Goal: Complete application form: Complete application form

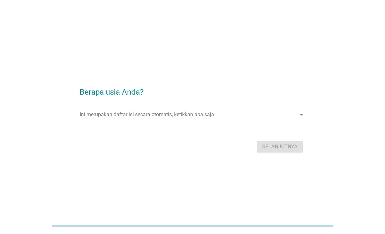
click at [283, 120] on input "Ini merupakan daftar isi secara otomatis, ketikkan apa saja" at bounding box center [188, 115] width 217 height 10
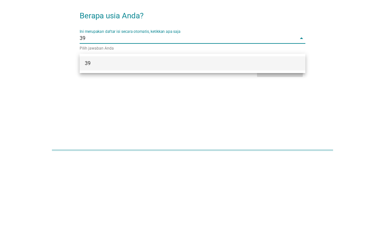
type input "39"
click at [335, 74] on div "Berapa usia Anda? Ini merupakan daftar isi secara otomatis, ketikkan apa saja 3…" at bounding box center [192, 117] width 354 height 86
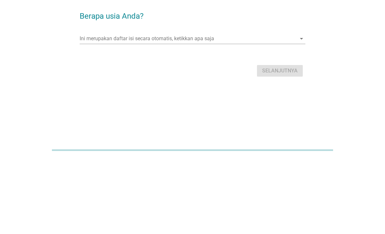
scroll to position [36, 0]
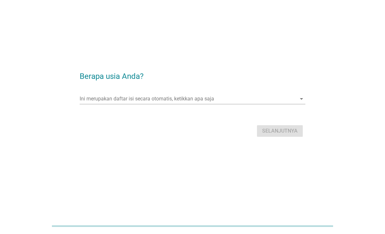
click at [287, 123] on div "Selanjutnya" at bounding box center [193, 130] width 226 height 15
click at [299, 94] on div "Ini merupakan daftar isi secara otomatis, ketikkan apa saja arrow_drop_down" at bounding box center [193, 99] width 226 height 10
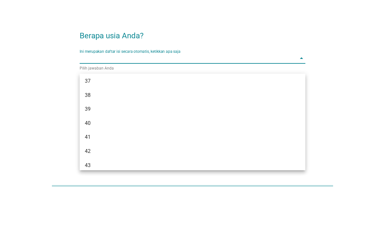
scroll to position [269, 0]
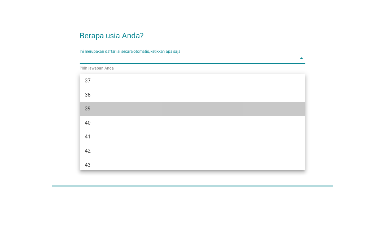
click at [88, 145] on div "39" at bounding box center [183, 149] width 197 height 8
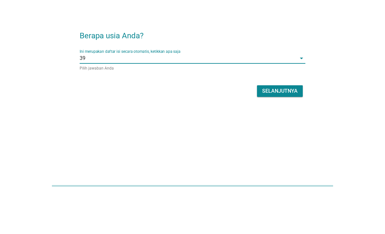
click at [288, 128] on div "Selanjutnya" at bounding box center [279, 132] width 35 height 8
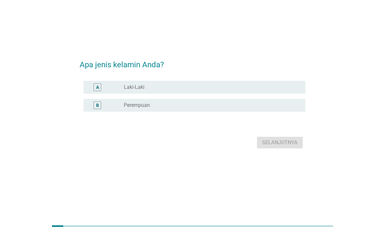
scroll to position [0, 0]
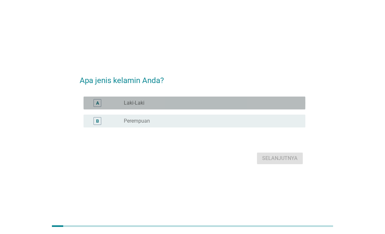
click at [100, 109] on div "A radio_button_unchecked Laki-Laki" at bounding box center [194, 103] width 222 height 13
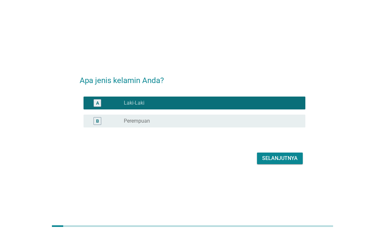
click at [280, 162] on div "Selanjutnya" at bounding box center [279, 159] width 35 height 8
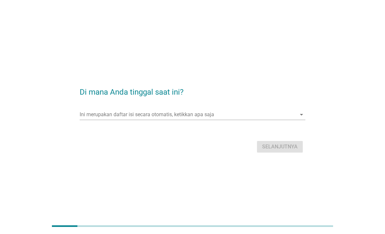
click at [92, 120] on input "Ini merupakan daftar isi secara otomatis, ketikkan apa saja" at bounding box center [188, 115] width 217 height 10
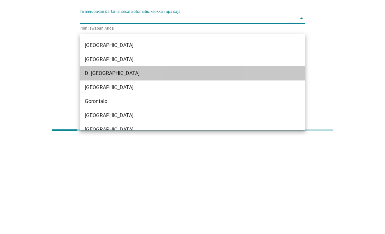
scroll to position [27, 0]
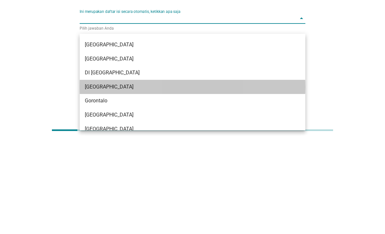
click at [87, 179] on div "[GEOGRAPHIC_DATA]" at bounding box center [183, 183] width 197 height 8
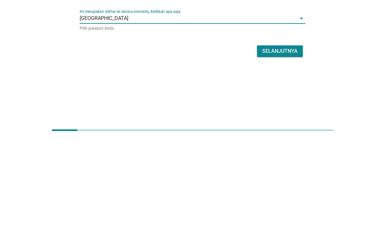
click at [293, 143] on div "Selanjutnya" at bounding box center [279, 147] width 35 height 8
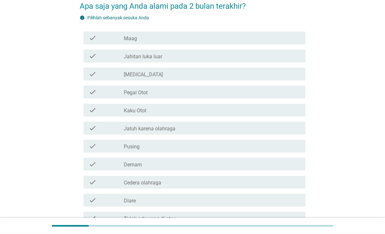
scroll to position [35, 0]
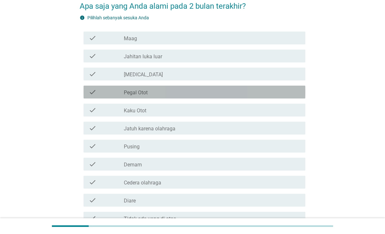
click at [293, 94] on div "check_box_outline_blank Pegal Otot" at bounding box center [212, 92] width 176 height 8
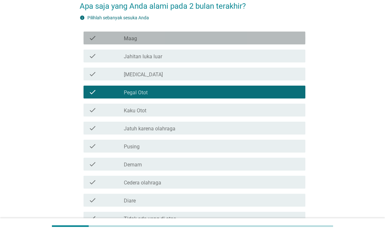
click at [295, 34] on div "check_box_outline_blank Maag" at bounding box center [212, 38] width 176 height 8
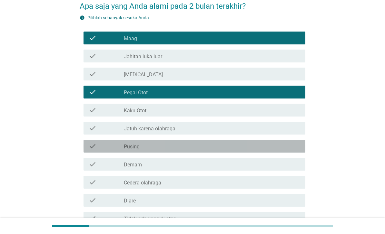
click at [281, 148] on div "check_box_outline_blank Pusing" at bounding box center [212, 146] width 176 height 8
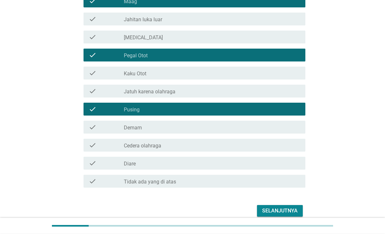
scroll to position [72, 0]
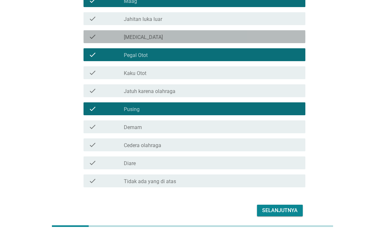
click at [287, 38] on div "check_box_outline_blank [MEDICAL_DATA]" at bounding box center [212, 37] width 176 height 8
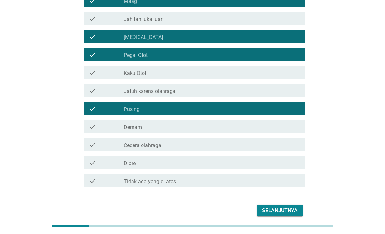
click at [271, 210] on div "Selanjutnya" at bounding box center [279, 211] width 35 height 8
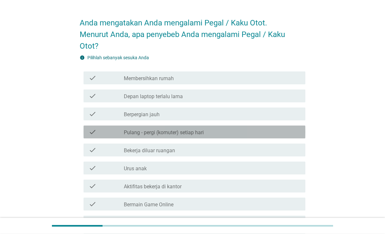
scroll to position [18, 0]
click at [268, 132] on div "check_box_outline_blank Pulang - pergi (komuter) setiap hari" at bounding box center [212, 132] width 176 height 8
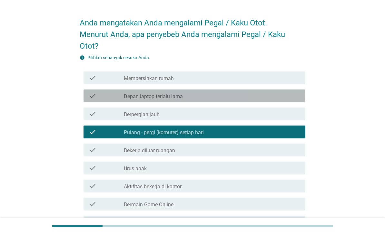
click at [277, 99] on div "check_box_outline_blank Depan laptop terlalu lama" at bounding box center [212, 96] width 176 height 8
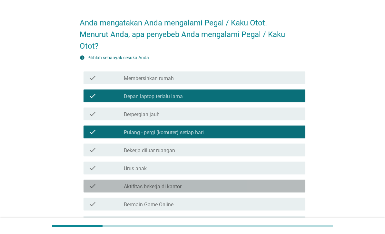
click at [258, 188] on div "check_box_outline_blank Aktifitas bekerja di kantor" at bounding box center [212, 186] width 176 height 8
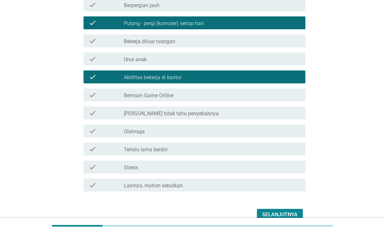
scroll to position [139, 0]
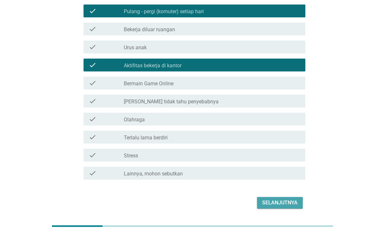
click at [281, 200] on div "Selanjutnya" at bounding box center [279, 203] width 35 height 8
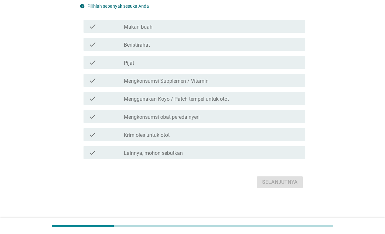
scroll to position [0, 0]
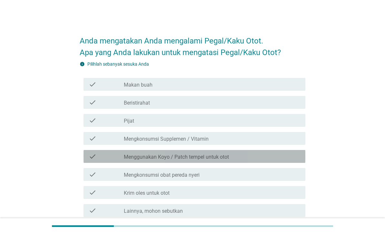
click at [282, 155] on div "check_box_outline_blank Menggunakan Koyo / Patch tempel untuk otot" at bounding box center [212, 157] width 176 height 8
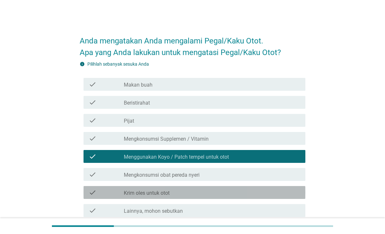
click at [275, 190] on div "check_box_outline_blank Krim oles untuk otot" at bounding box center [212, 193] width 176 height 8
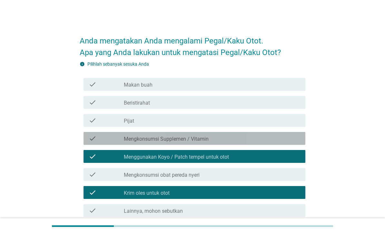
click at [276, 132] on div "check check_box_outline_blank Mengkonsumsi Supplemen / Vitamin" at bounding box center [194, 138] width 222 height 13
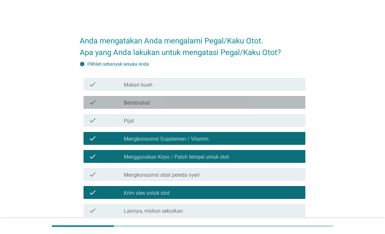
click at [277, 100] on div "check_box_outline_blank Beristirahat" at bounding box center [212, 103] width 176 height 8
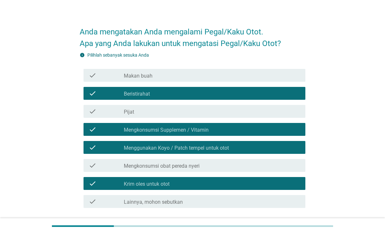
scroll to position [22, 0]
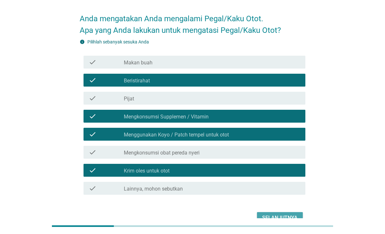
click at [280, 216] on div "Selanjutnya" at bounding box center [279, 218] width 35 height 8
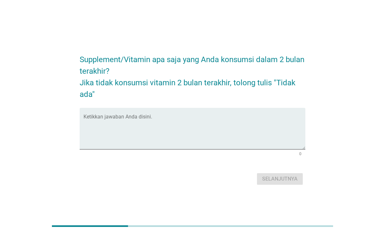
click at [221, 138] on textarea "Ketikkan jawaban Anda disini." at bounding box center [194, 133] width 222 height 34
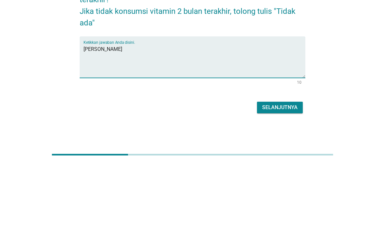
type textarea "[PERSON_NAME]"
click at [332, 78] on div "Supplement/Vitamin apa saja yang Anda konsumsi dalam 2 bulan terakhir? Jika tid…" at bounding box center [192, 117] width 354 height 150
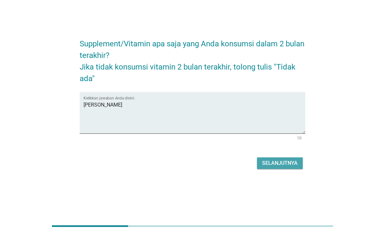
click at [289, 167] on div "Selanjutnya" at bounding box center [279, 164] width 35 height 8
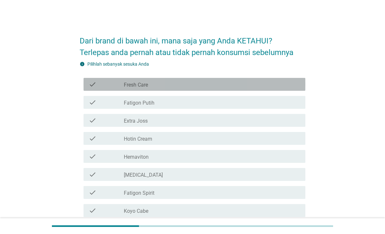
click at [296, 88] on div "check_box_outline_blank Fresh Care" at bounding box center [212, 85] width 176 height 8
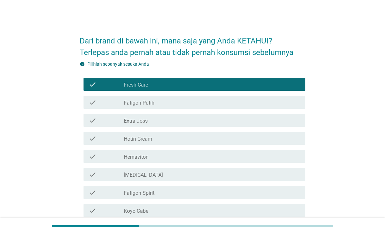
click at [283, 134] on div "check check_box_outline_blank Hotin Cream" at bounding box center [194, 138] width 222 height 13
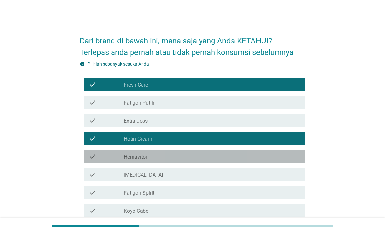
click at [283, 154] on div "check_box_outline_blank Hemaviton" at bounding box center [212, 157] width 176 height 8
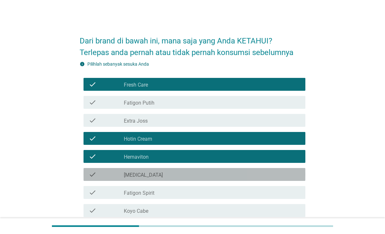
click at [279, 174] on div "check_box_outline_blank [MEDICAL_DATA]" at bounding box center [212, 175] width 176 height 8
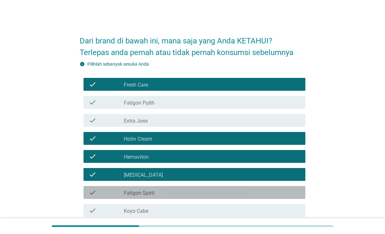
click at [275, 194] on div "check_box_outline_blank Fatigon Spirit" at bounding box center [212, 193] width 176 height 8
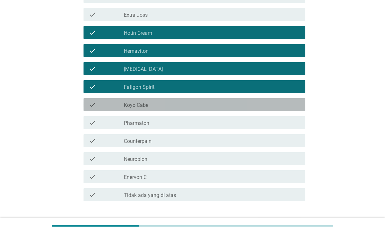
scroll to position [107, 0]
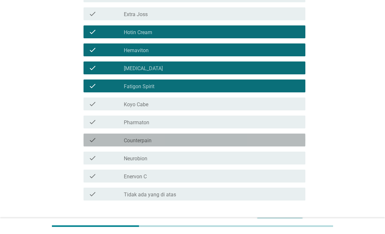
click at [278, 136] on div "check_box_outline_blank Counterpain" at bounding box center [212, 140] width 176 height 8
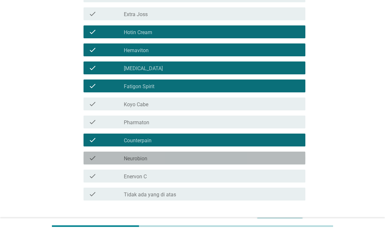
click at [277, 158] on div "check_box_outline_blank Neurobion" at bounding box center [212, 158] width 176 height 8
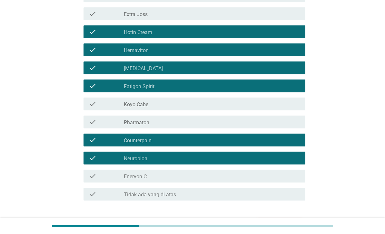
click at [282, 223] on div "Selanjutnya" at bounding box center [279, 224] width 35 height 8
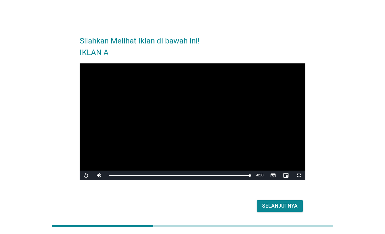
click at [286, 212] on button "Selanjutnya" at bounding box center [280, 206] width 46 height 12
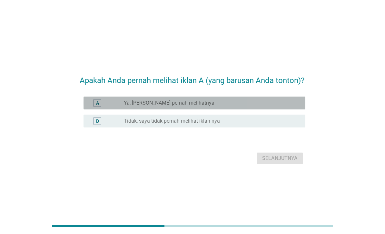
click at [280, 106] on div "radio_button_unchecked Ya, [PERSON_NAME] pernah melihatnya" at bounding box center [209, 103] width 171 height 6
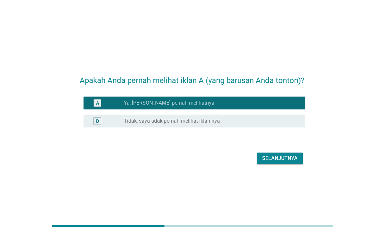
click at [277, 162] on div "Selanjutnya" at bounding box center [279, 159] width 35 height 8
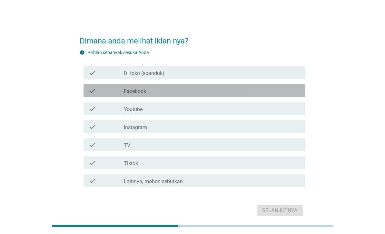
click at [286, 92] on div "check_box_outline_blank Facebook" at bounding box center [212, 91] width 176 height 8
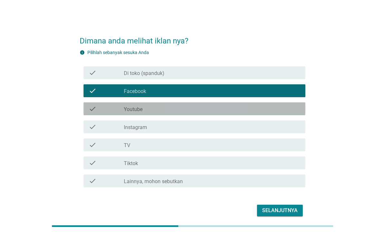
click at [275, 110] on div "check_box_outline_blank Youtube" at bounding box center [212, 109] width 176 height 8
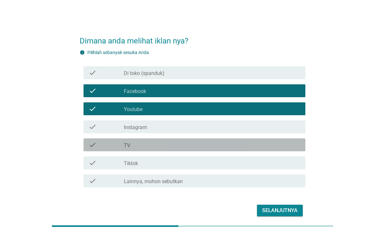
click at [259, 144] on div "check check_box_outline_blank TV" at bounding box center [194, 145] width 222 height 13
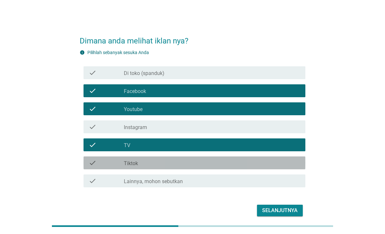
click at [263, 166] on div "check_box_outline_blank Tiktok" at bounding box center [212, 163] width 176 height 8
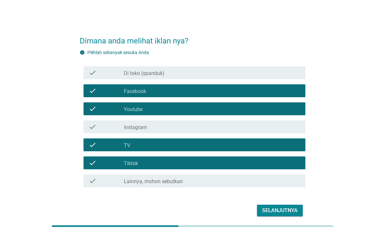
click at [280, 212] on div "Selanjutnya" at bounding box center [279, 211] width 35 height 8
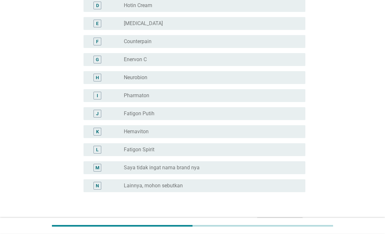
scroll to position [135, 0]
click at [254, 147] on div "radio_button_unchecked Fatigon Spirit" at bounding box center [209, 150] width 171 height 6
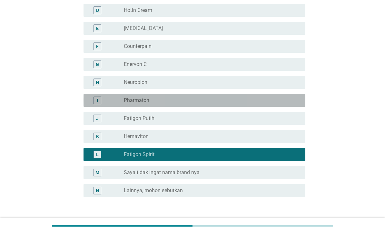
scroll to position [131, 0]
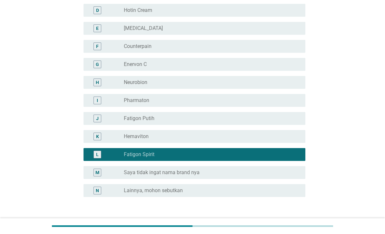
click at [277, 226] on div "Selanjutnya" at bounding box center [279, 228] width 35 height 8
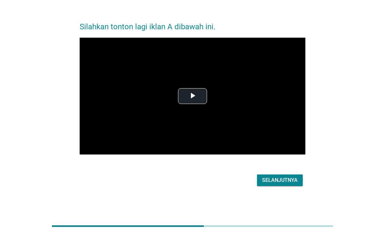
scroll to position [0, 0]
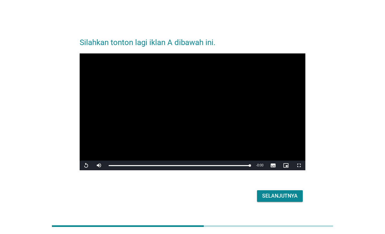
click at [280, 200] on div "Selanjutnya" at bounding box center [279, 196] width 35 height 8
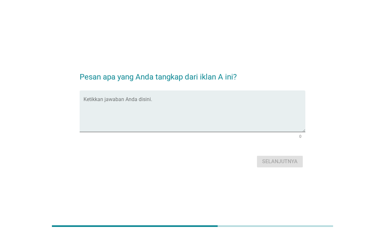
click at [273, 124] on textarea "Ketikkan jawaban Anda disini." at bounding box center [194, 115] width 222 height 34
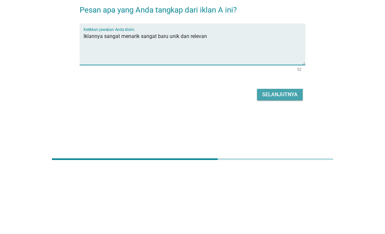
type textarea "Iklannya sangat menarik sangat baru unik dan relevan"
click at [287, 158] on div "Selanjutnya" at bounding box center [279, 162] width 35 height 8
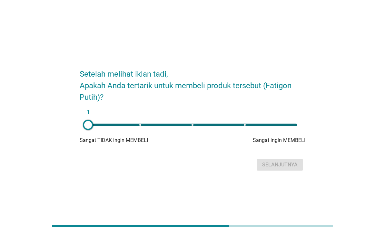
click at [295, 131] on div "1" at bounding box center [192, 125] width 219 height 13
type input "5"
click at [287, 169] on div "Selanjutnya" at bounding box center [279, 165] width 35 height 8
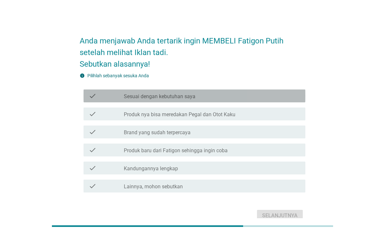
click at [288, 96] on div "check_box_outline_blank Sesuai dengan kebutuhan saya" at bounding box center [212, 96] width 176 height 8
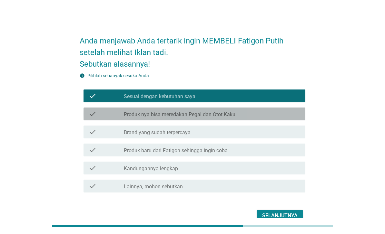
click at [291, 114] on div "check_box_outline_blank Produk nya bisa meredakan Pegal dan Otot Kaku" at bounding box center [212, 114] width 176 height 8
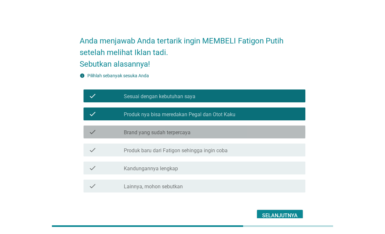
click at [285, 134] on div "check_box_outline_blank Brand yang sudah terpercaya" at bounding box center [212, 132] width 176 height 8
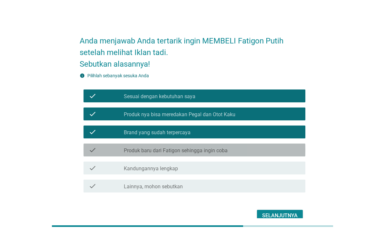
click at [286, 151] on div "check_box_outline_blank Produk baru dari Fatigon sehingga ingin coba" at bounding box center [212, 150] width 176 height 8
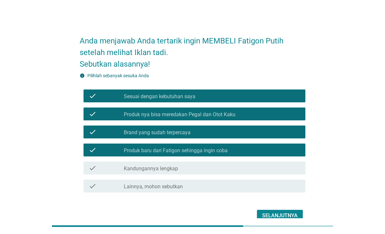
click at [278, 168] on div "check_box_outline_blank Kandungannya lengkap" at bounding box center [212, 168] width 176 height 8
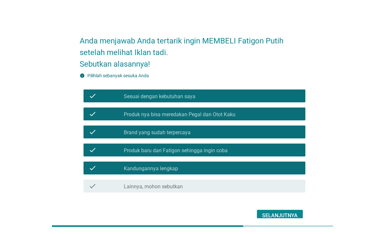
click at [281, 217] on div "Selanjutnya" at bounding box center [279, 216] width 35 height 8
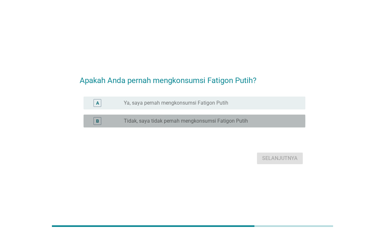
click at [121, 125] on div "B" at bounding box center [106, 121] width 35 height 8
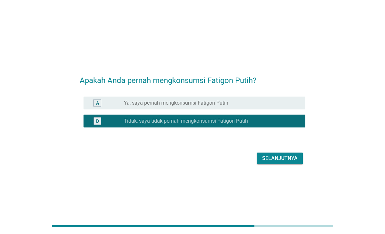
click at [268, 162] on div "Selanjutnya" at bounding box center [279, 159] width 35 height 8
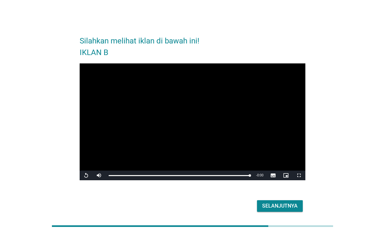
click at [281, 210] on div "Selanjutnya" at bounding box center [279, 206] width 35 height 8
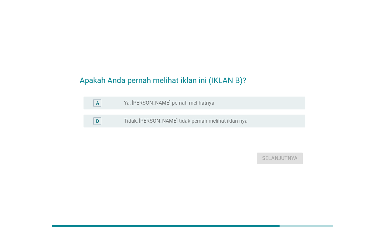
click at [281, 106] on div "radio_button_unchecked Ya, [PERSON_NAME] pernah melihatnya" at bounding box center [209, 103] width 171 height 6
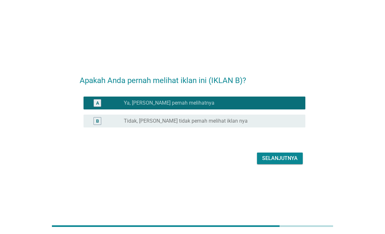
click at [285, 164] on button "Selanjutnya" at bounding box center [280, 159] width 46 height 12
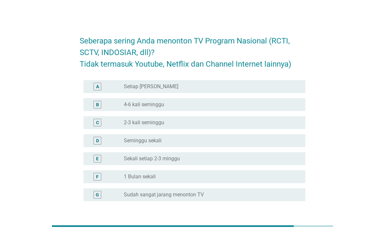
click at [294, 107] on div "radio_button_unchecked 4-6 kali seminggu" at bounding box center [209, 105] width 171 height 6
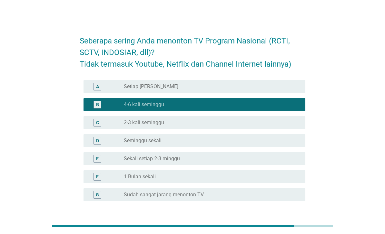
click at [292, 231] on div "Selanjutnya" at bounding box center [279, 233] width 35 height 8
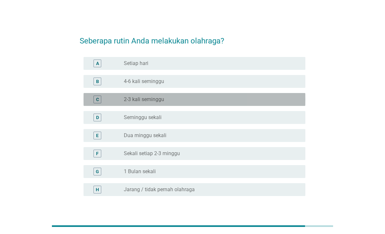
click at [298, 101] on div "radio_button_unchecked 2-3 kali seminggu" at bounding box center [212, 99] width 176 height 6
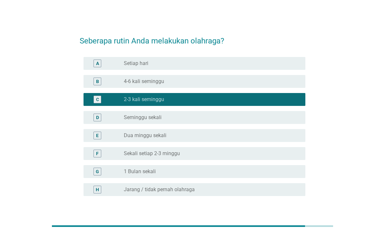
click at [287, 227] on div "Selanjutnya" at bounding box center [279, 227] width 35 height 8
